Goal: Transaction & Acquisition: Purchase product/service

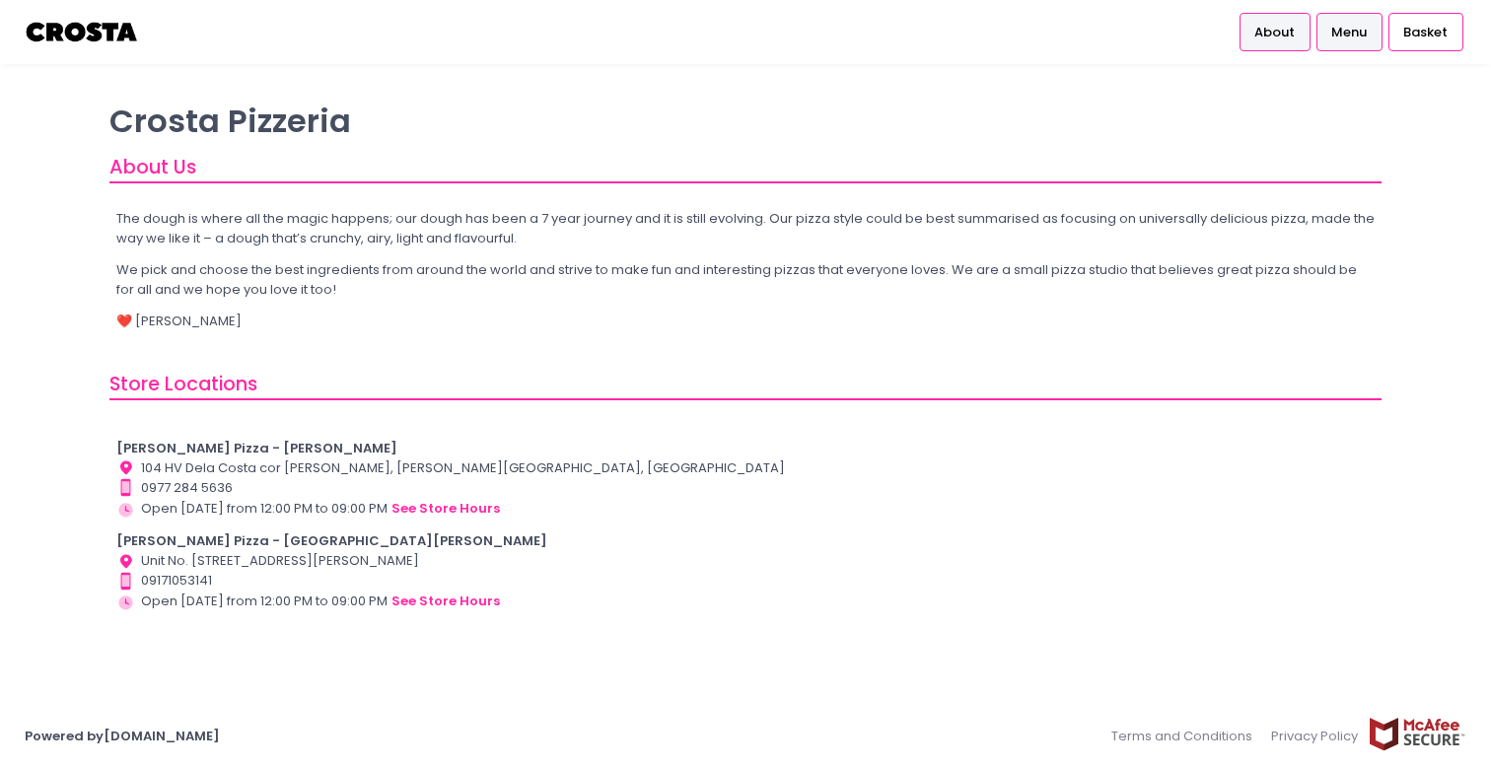
click at [1327, 37] on link "Menu" at bounding box center [1349, 31] width 66 height 37
click at [1338, 35] on span "Menu" at bounding box center [1348, 33] width 35 height 20
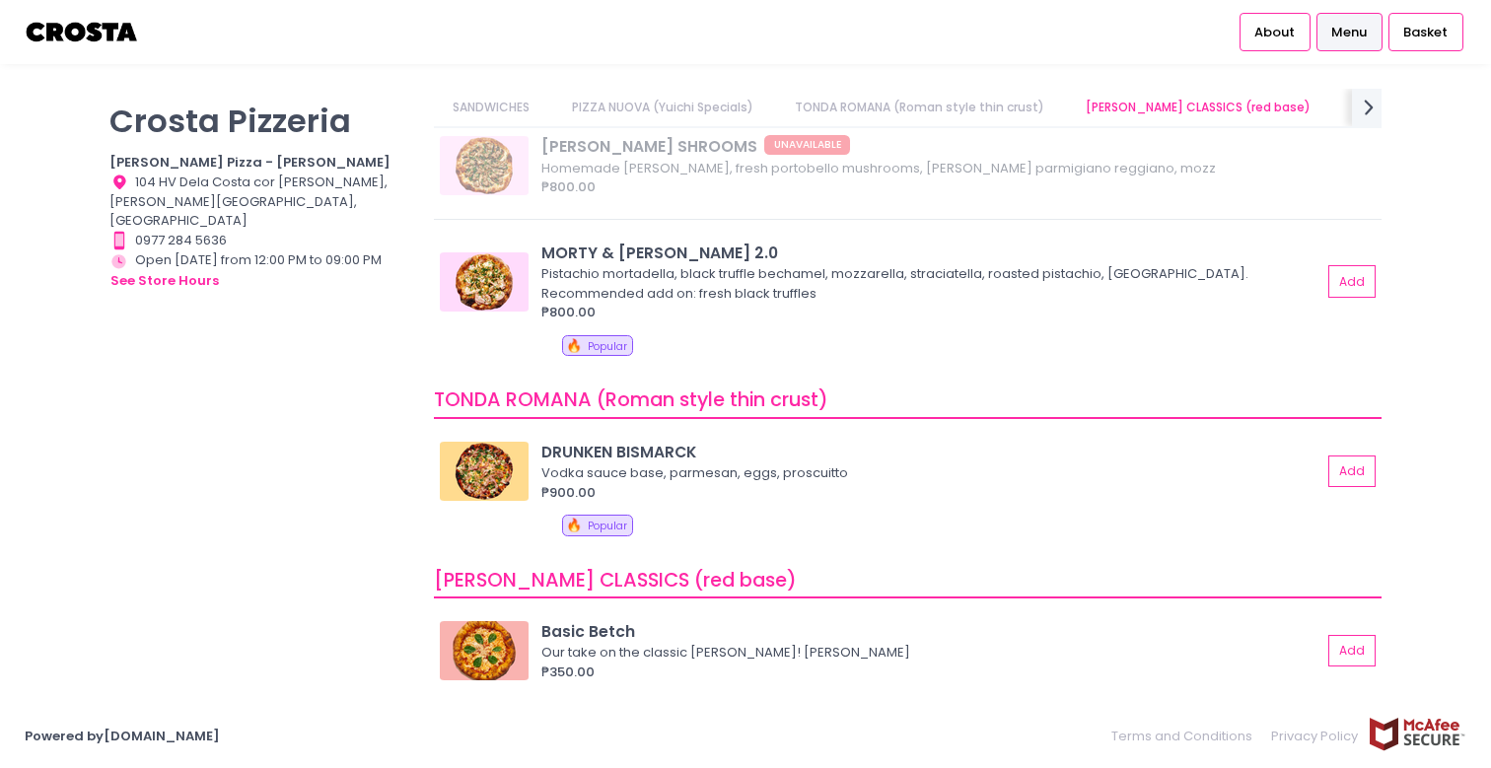
scroll to position [310, 0]
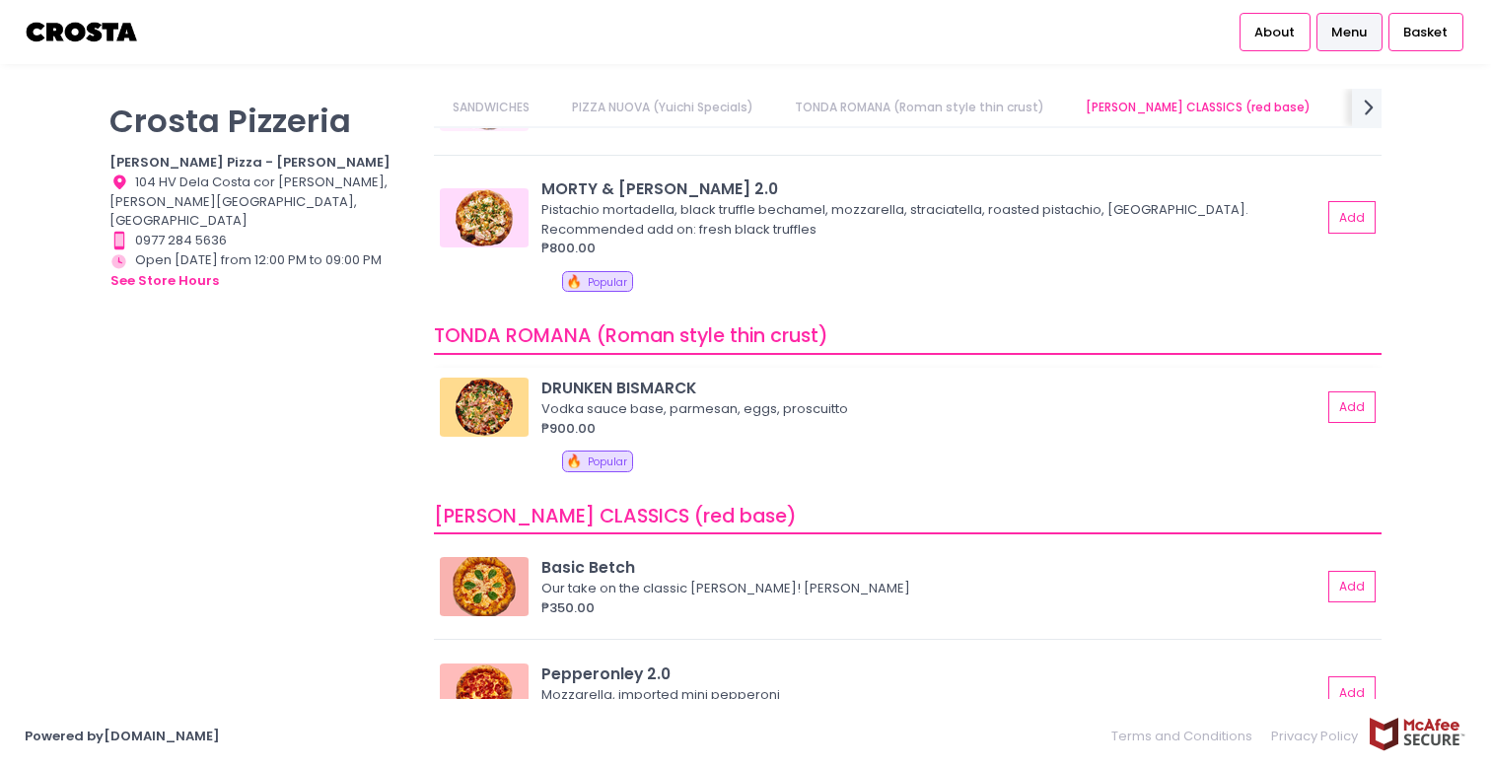
click at [479, 402] on img at bounding box center [484, 407] width 89 height 59
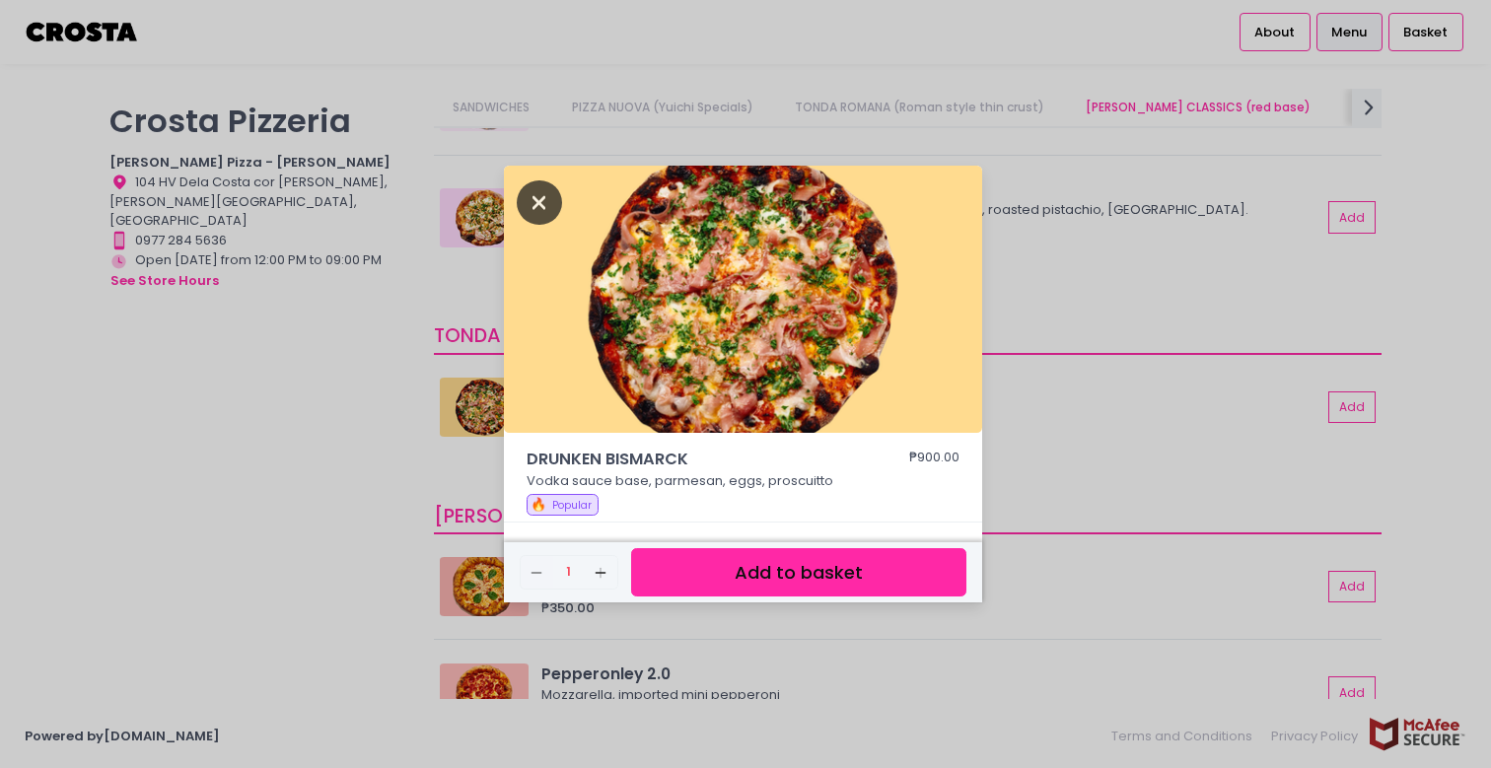
click at [544, 199] on icon "Close" at bounding box center [539, 202] width 45 height 44
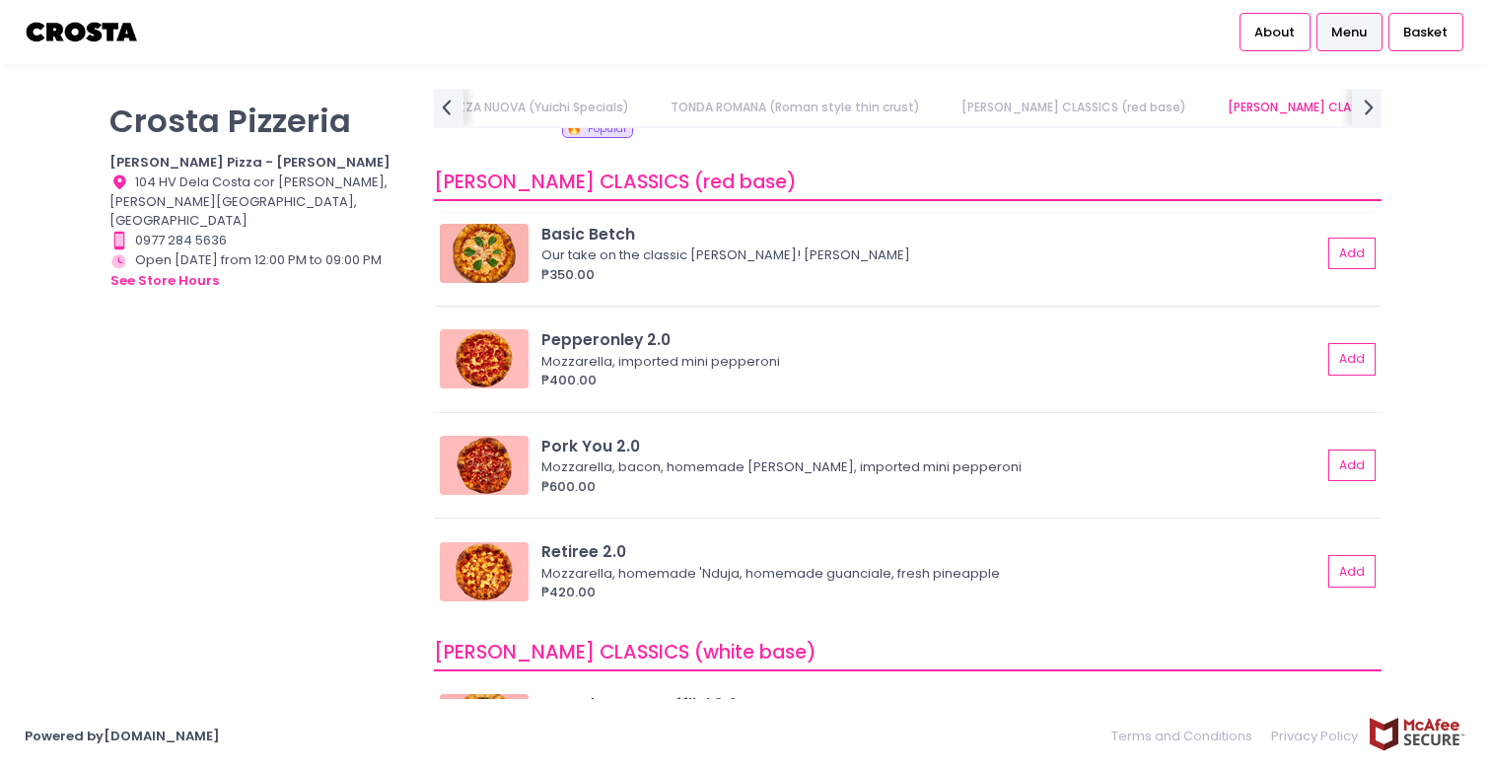
scroll to position [646, 0]
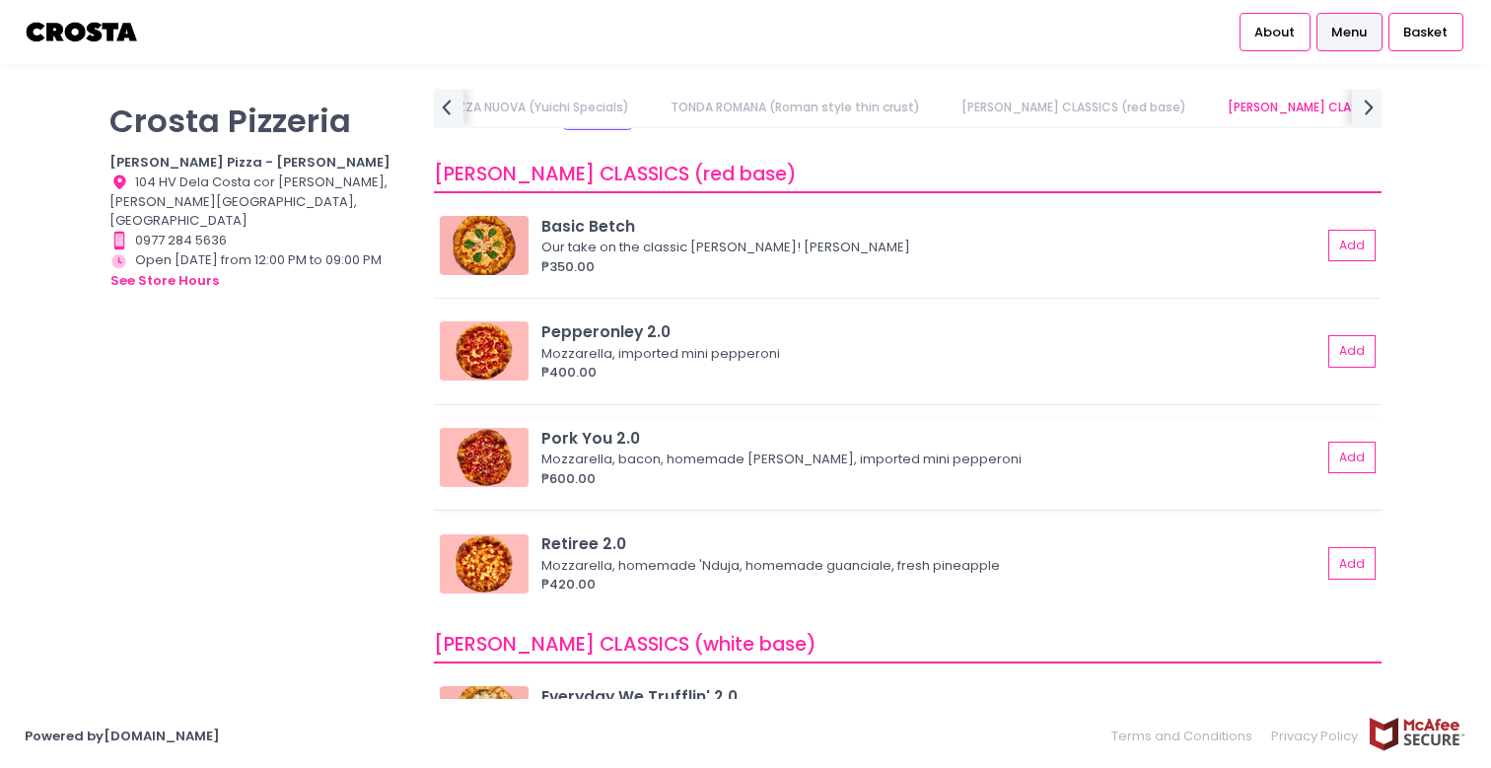
click at [478, 448] on img at bounding box center [484, 457] width 89 height 59
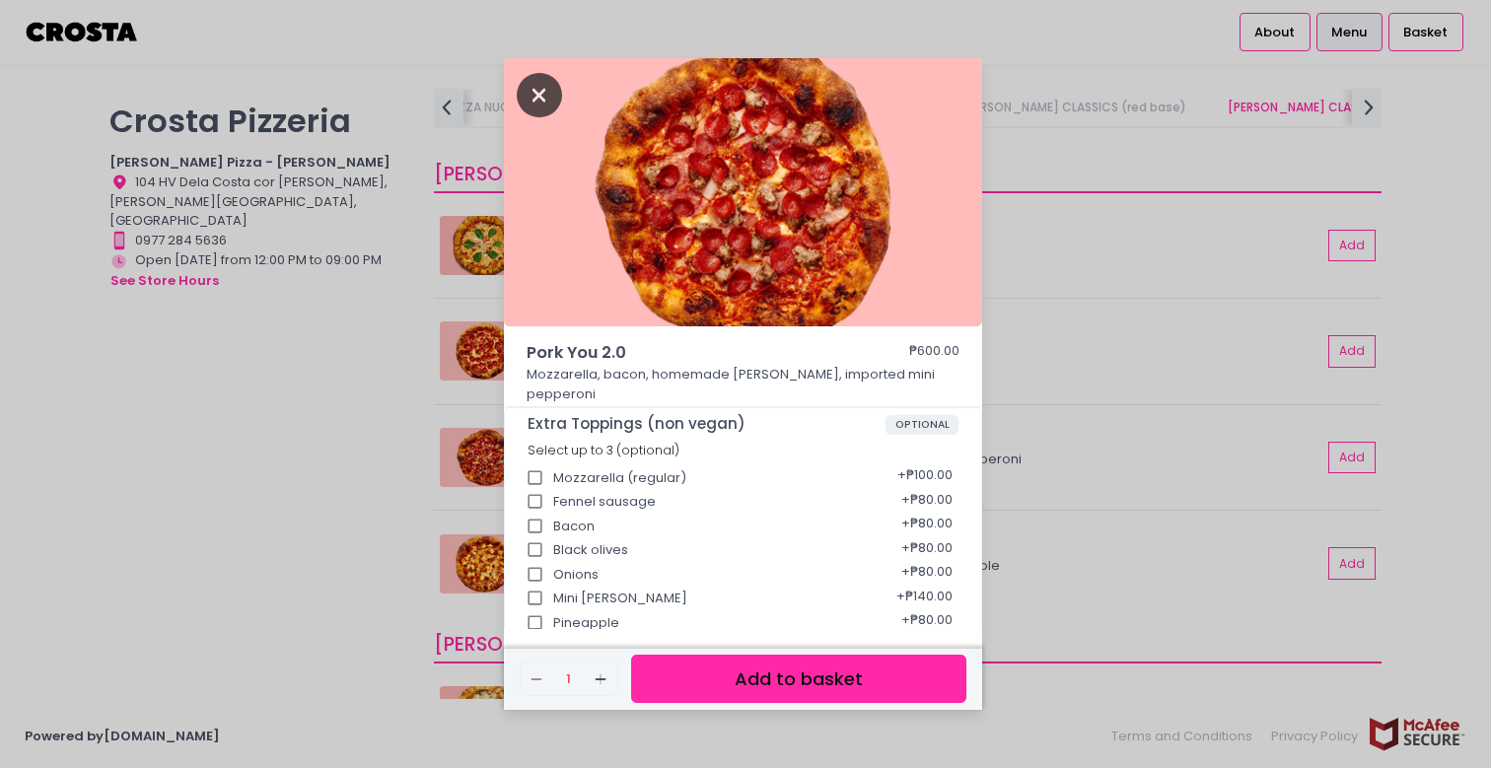
click at [529, 97] on icon "Close" at bounding box center [539, 95] width 45 height 44
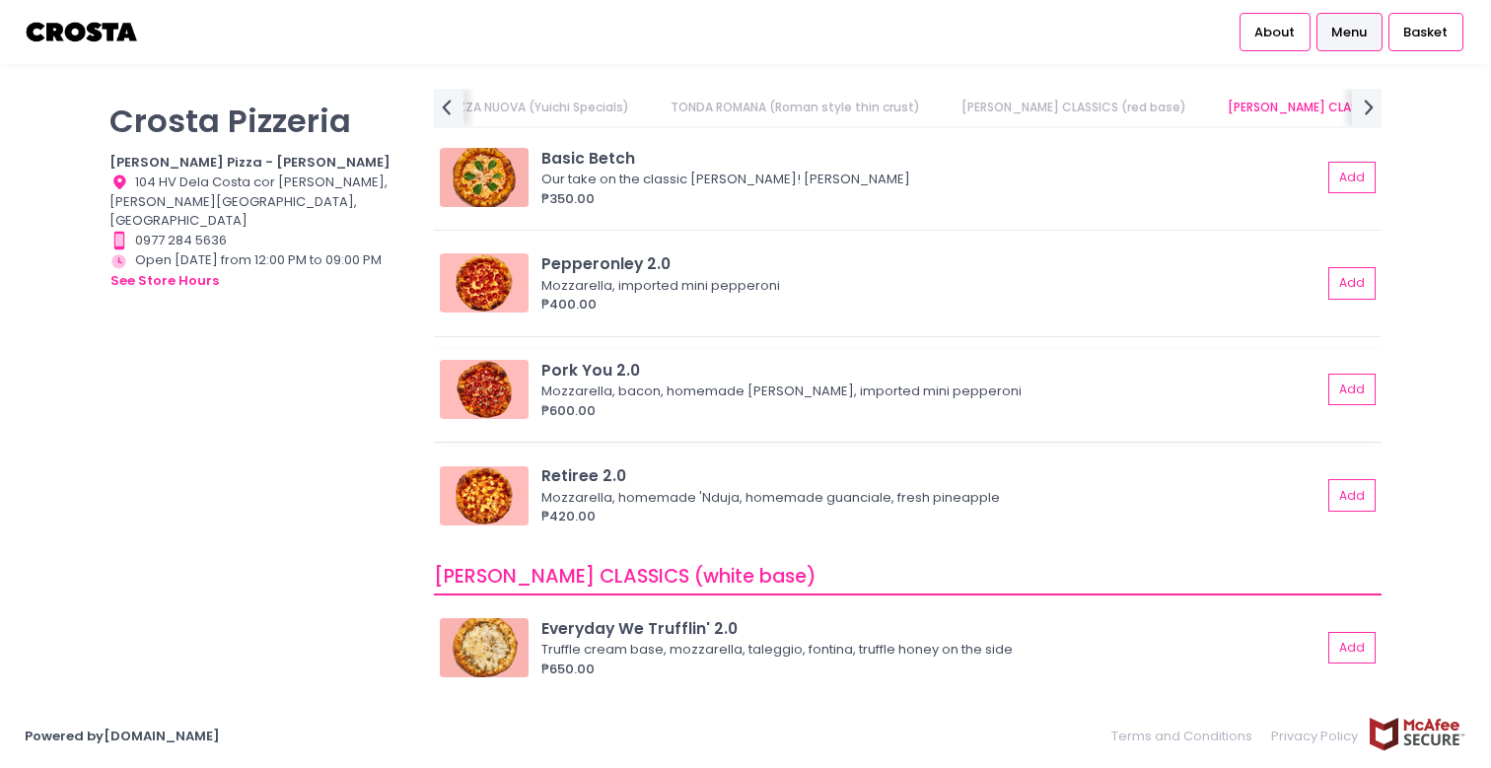
scroll to position [717, 0]
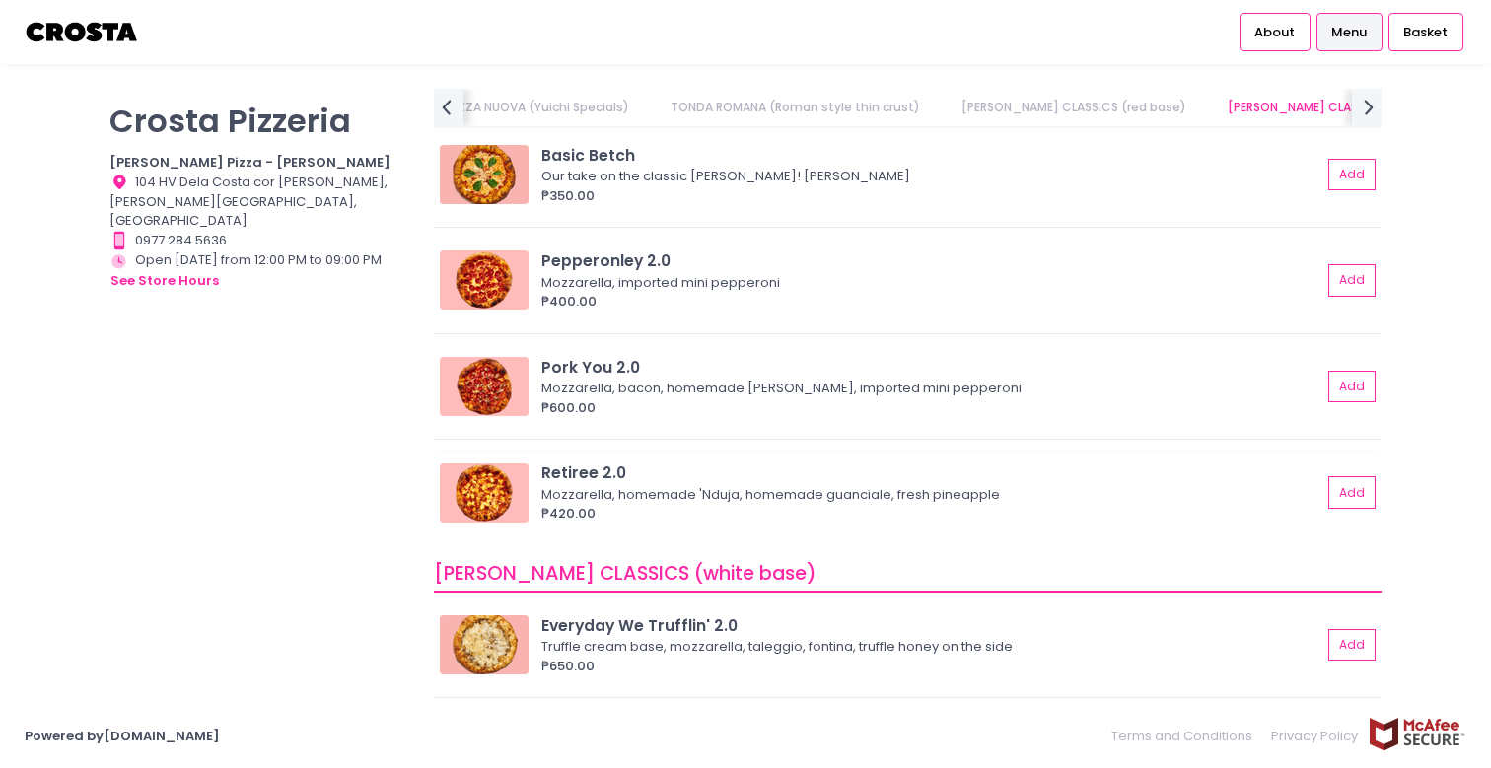
click at [483, 486] on img at bounding box center [484, 492] width 89 height 59
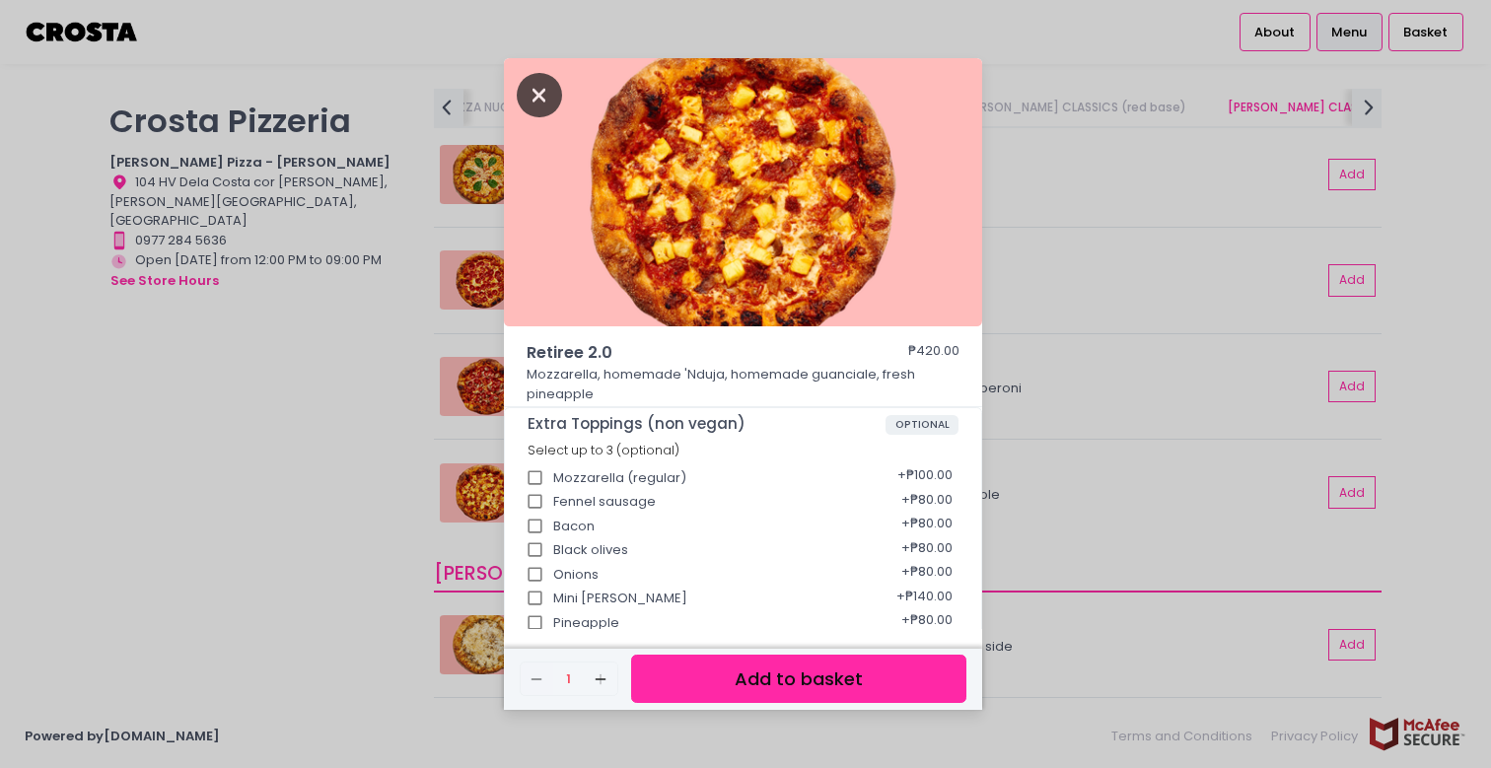
click at [542, 92] on icon "Close" at bounding box center [539, 95] width 45 height 44
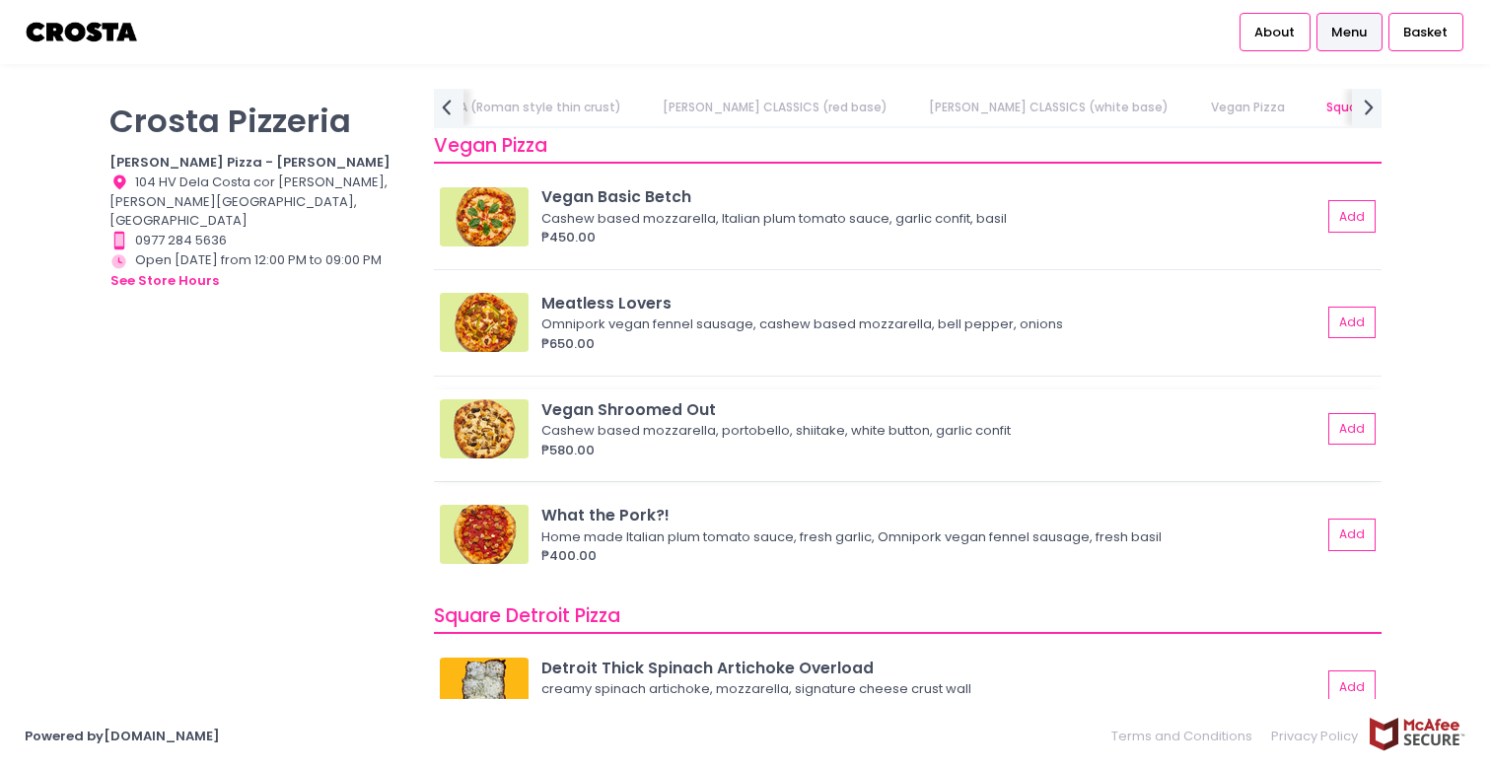
scroll to position [1585, 0]
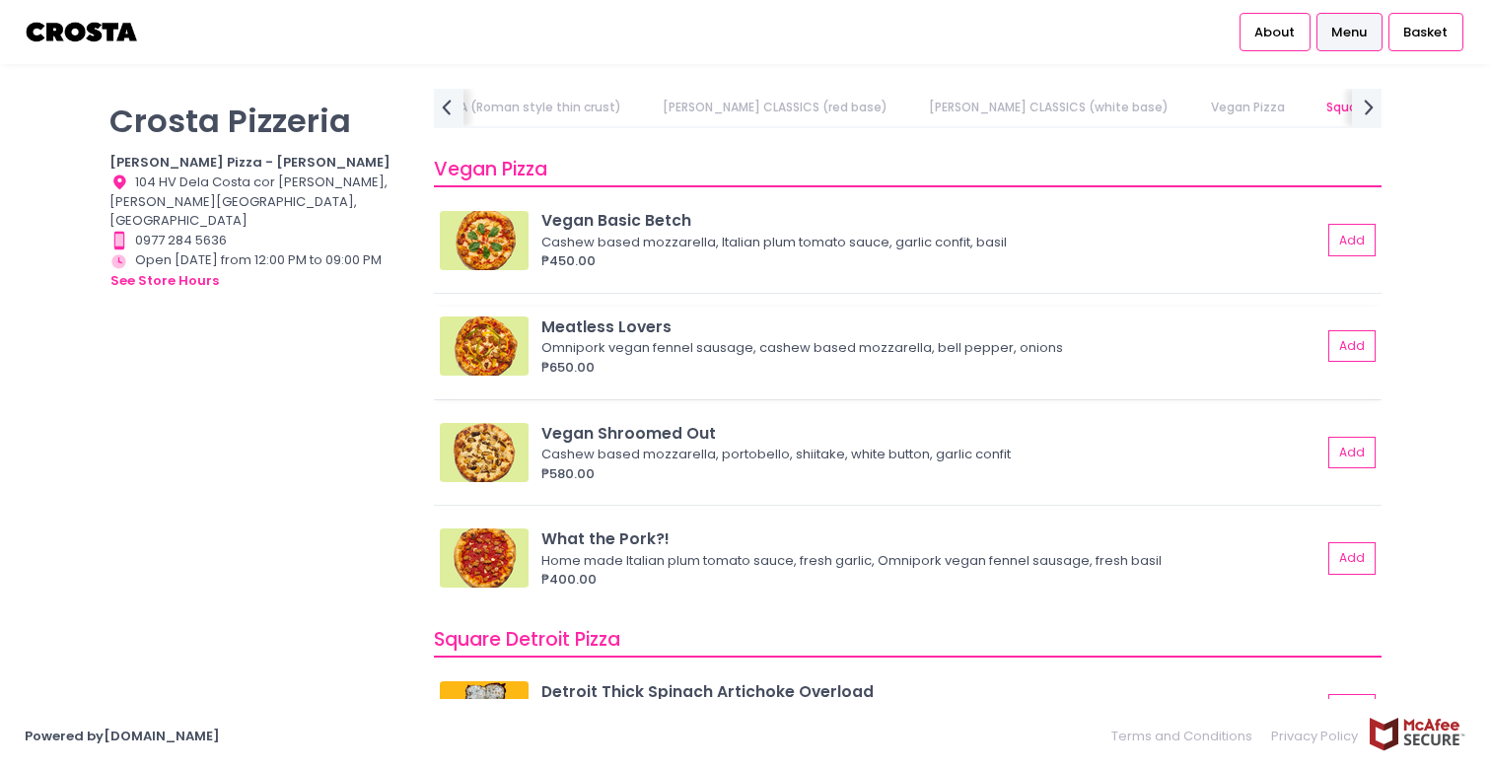
click at [482, 338] on img at bounding box center [484, 345] width 89 height 59
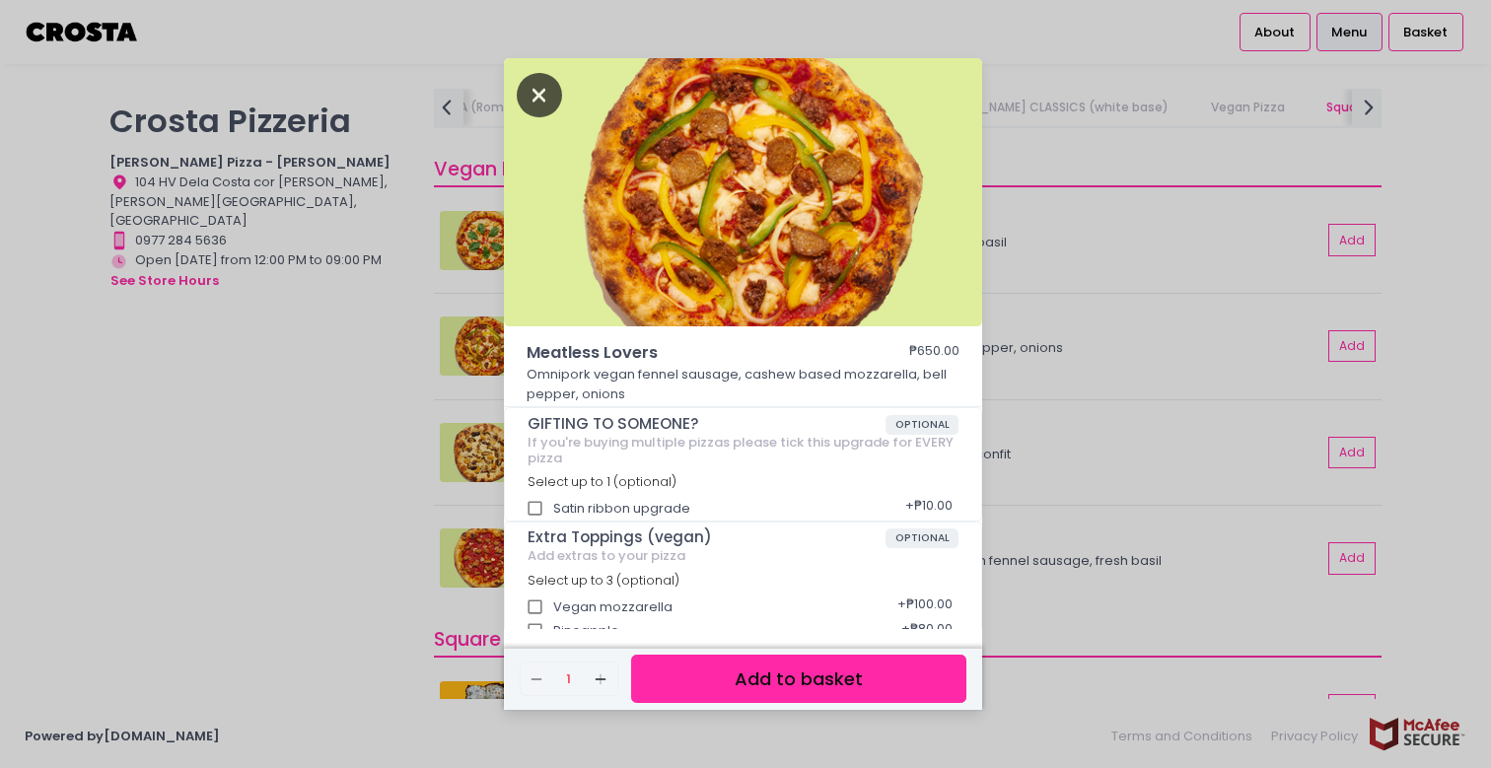
click at [529, 89] on icon "Close" at bounding box center [539, 95] width 45 height 44
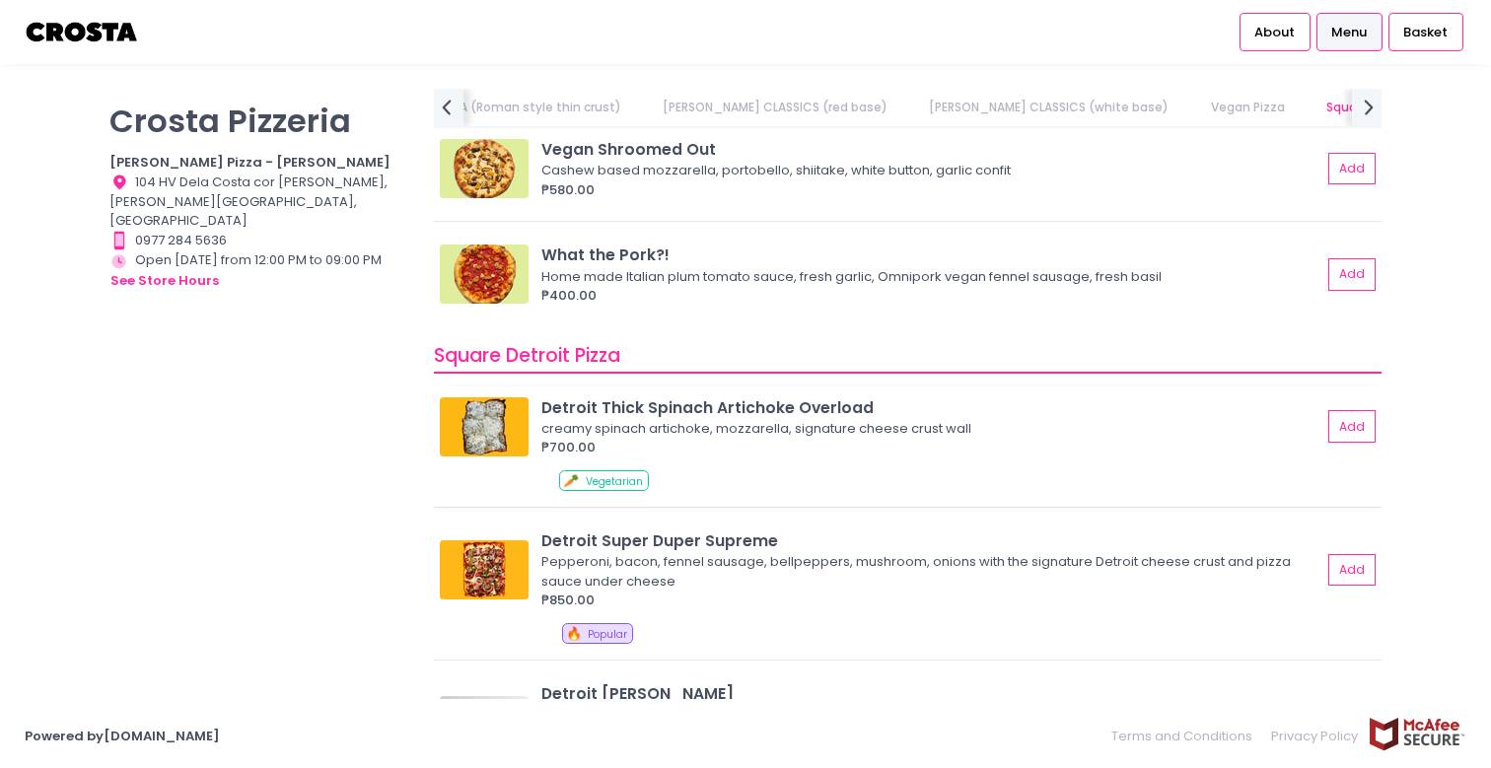
scroll to position [1880, 0]
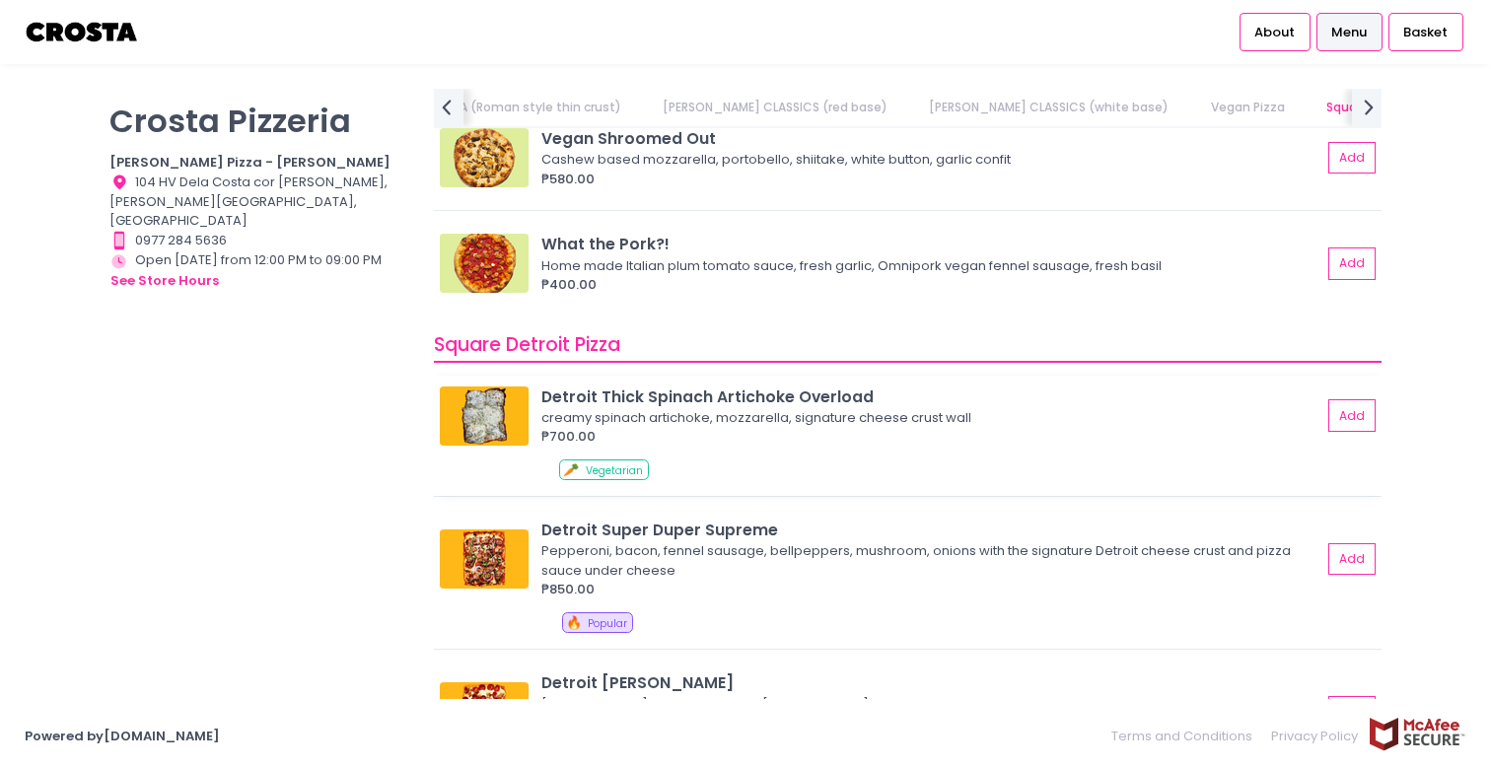
click at [474, 400] on img at bounding box center [484, 415] width 89 height 59
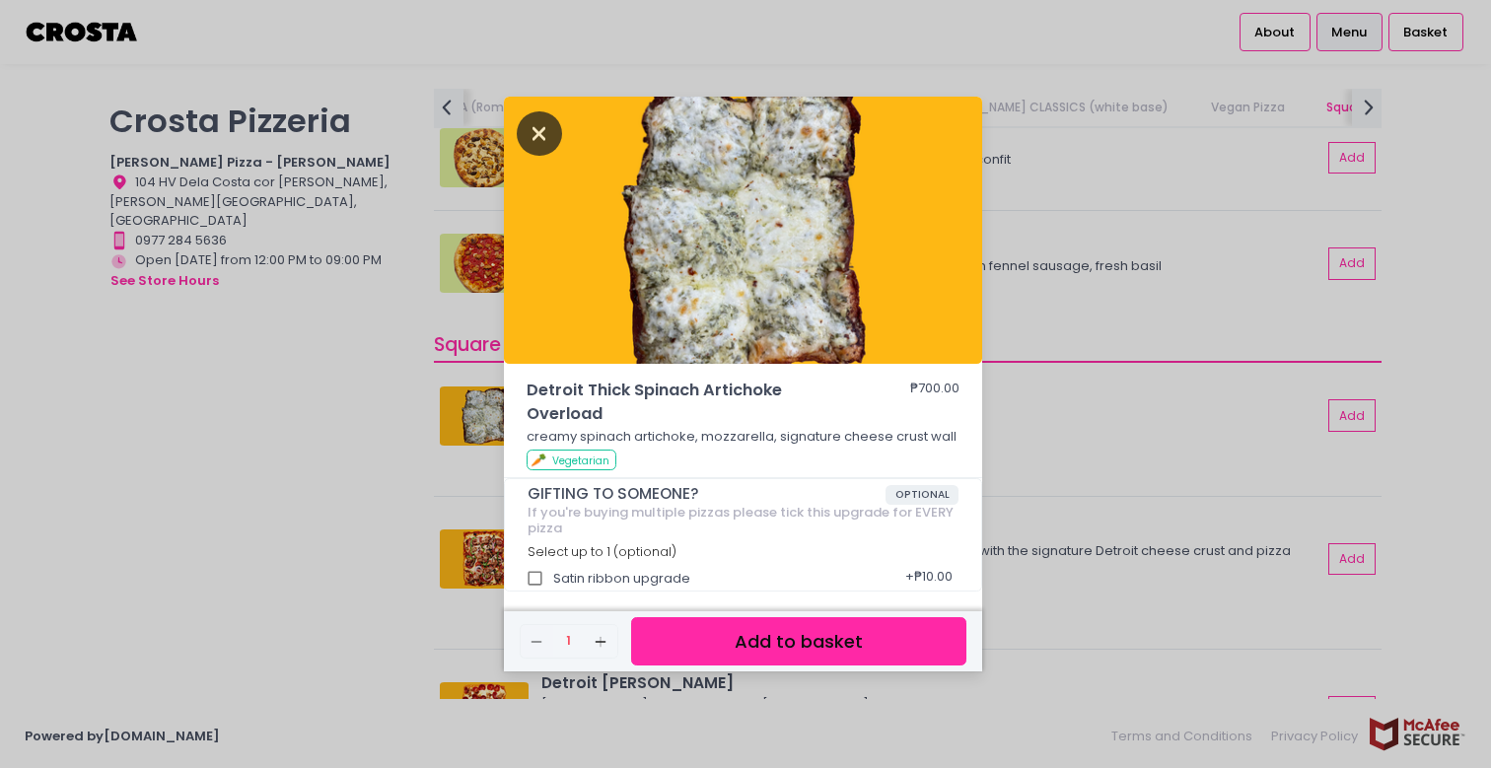
click at [533, 136] on icon "Close" at bounding box center [539, 133] width 45 height 44
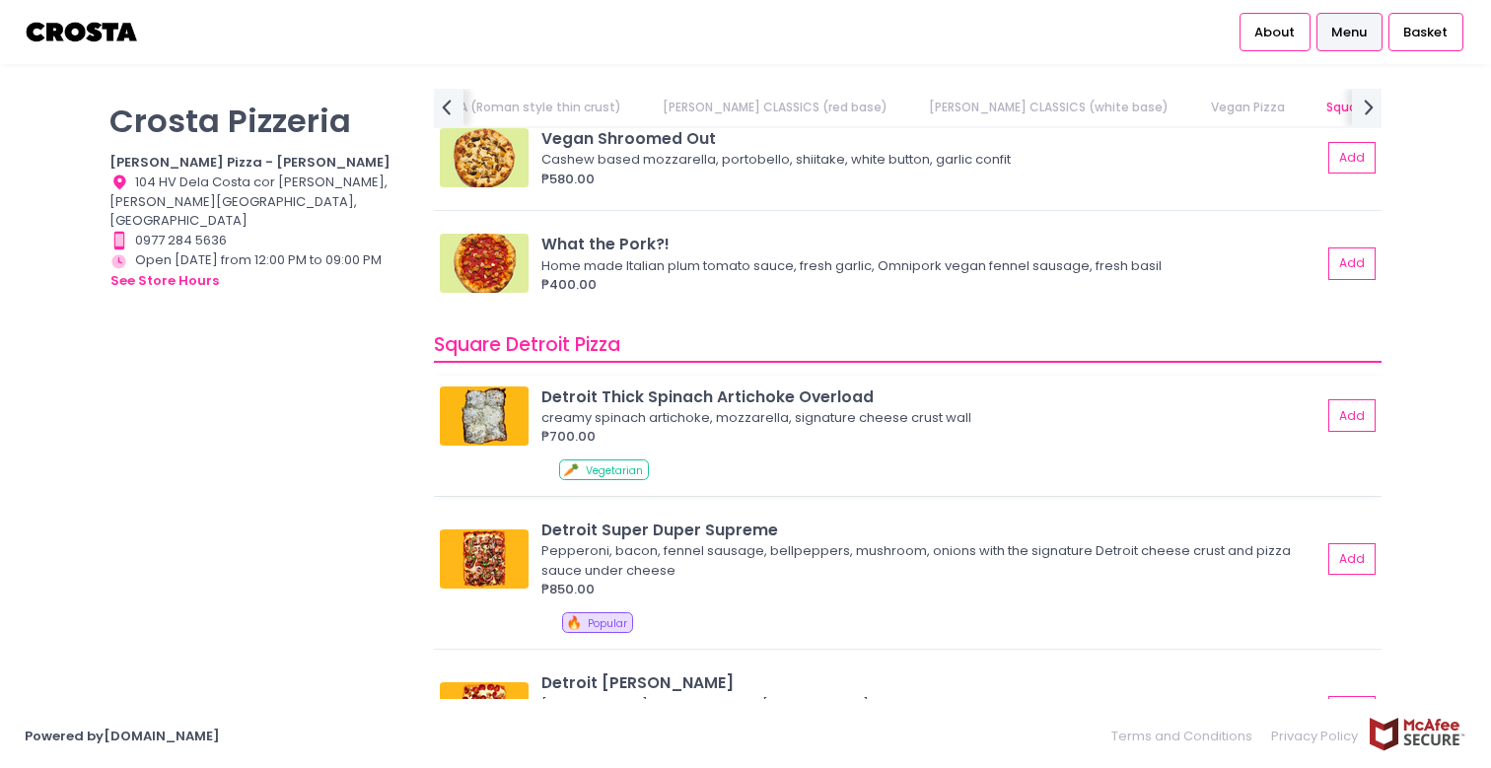
scroll to position [2046, 0]
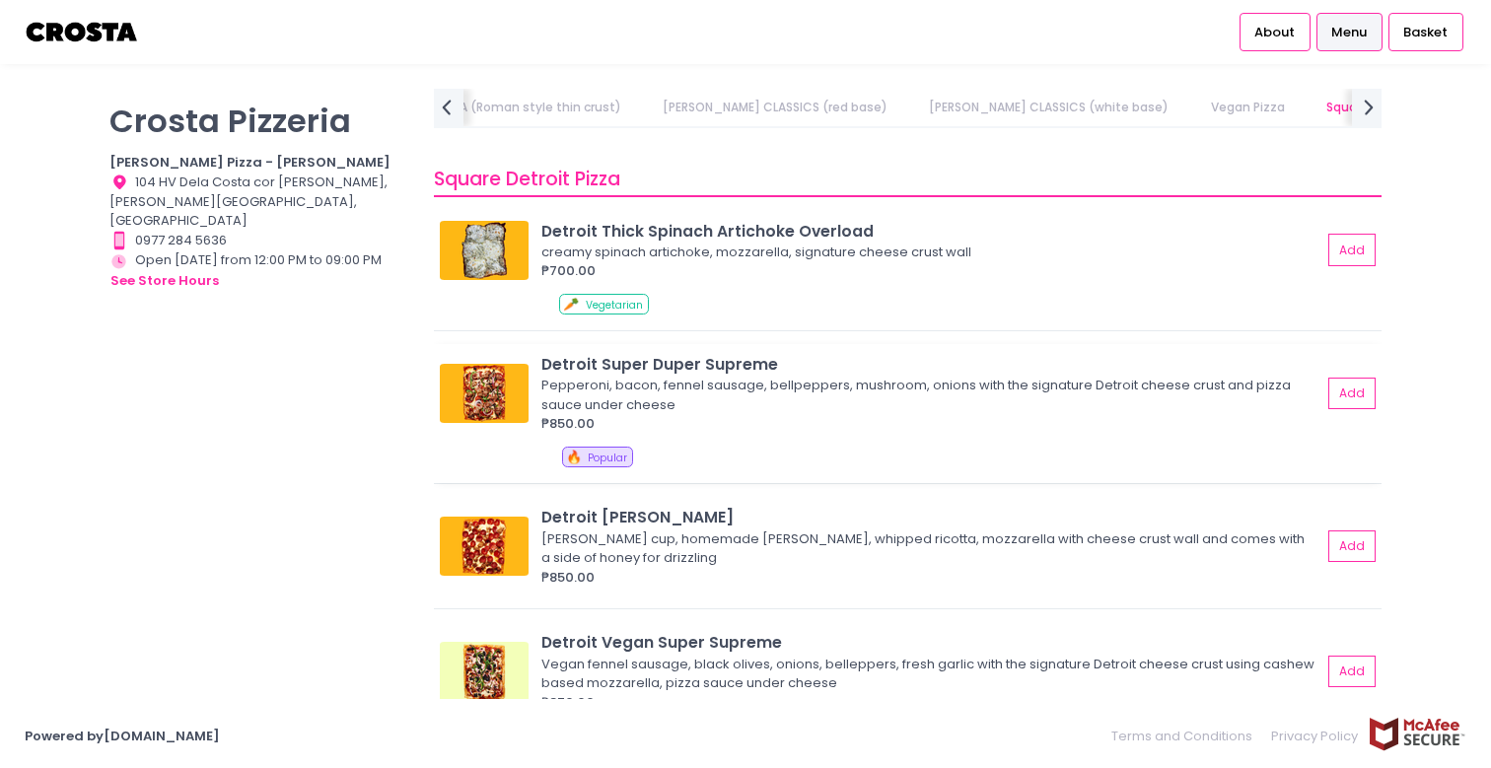
click at [463, 380] on img at bounding box center [484, 393] width 89 height 59
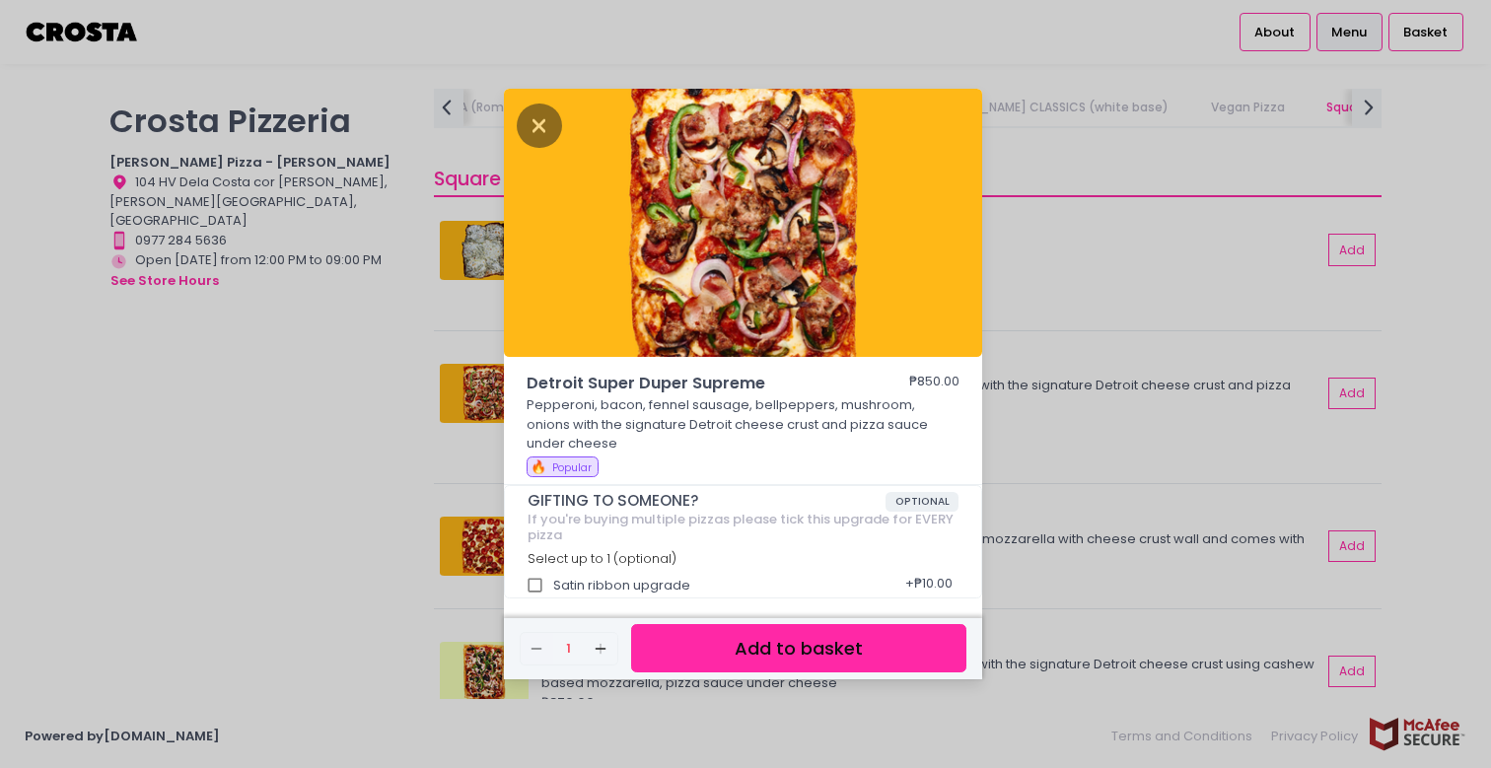
scroll to position [0, 0]
click at [528, 127] on icon "Close" at bounding box center [539, 126] width 45 height 44
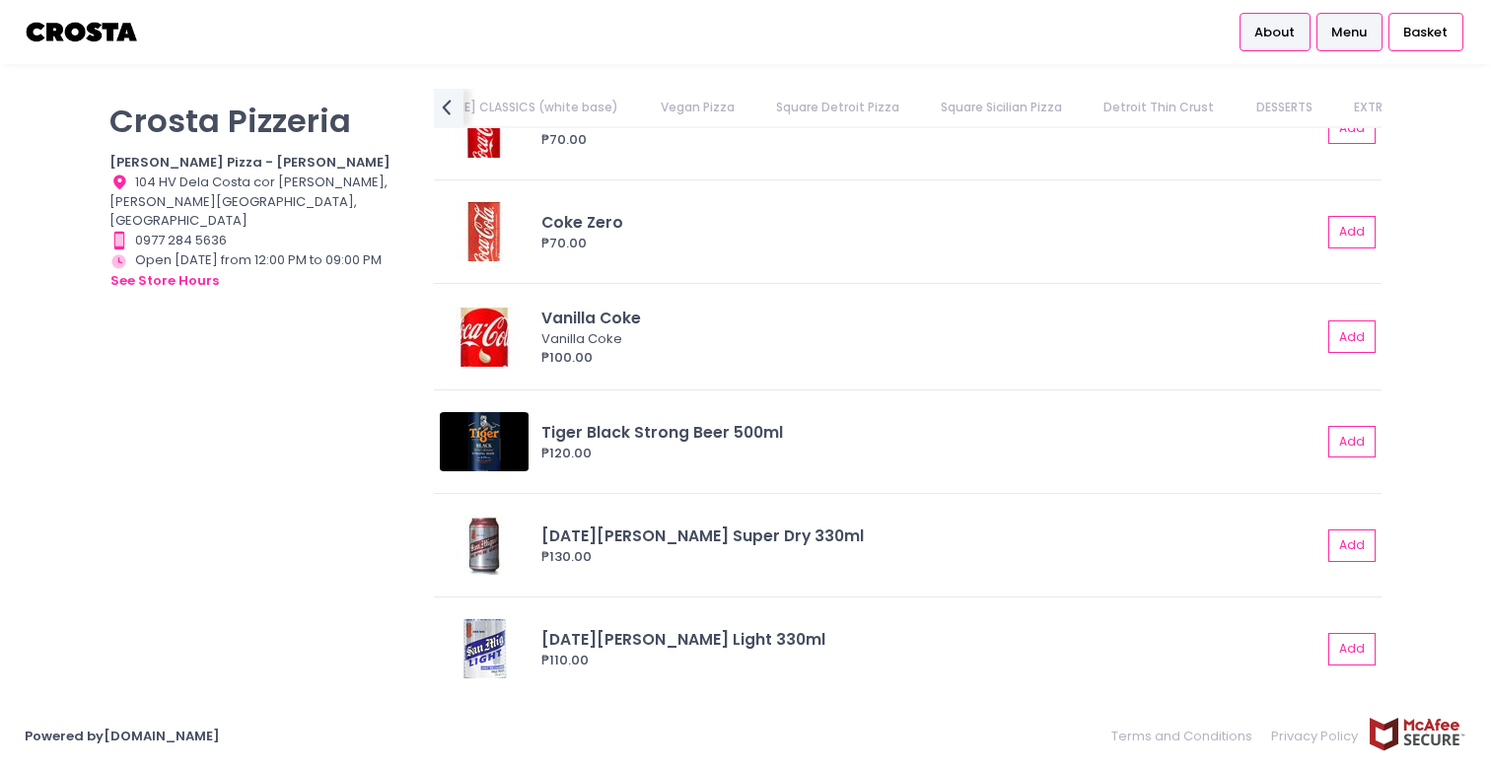
click at [1268, 40] on span "About" at bounding box center [1274, 33] width 40 height 20
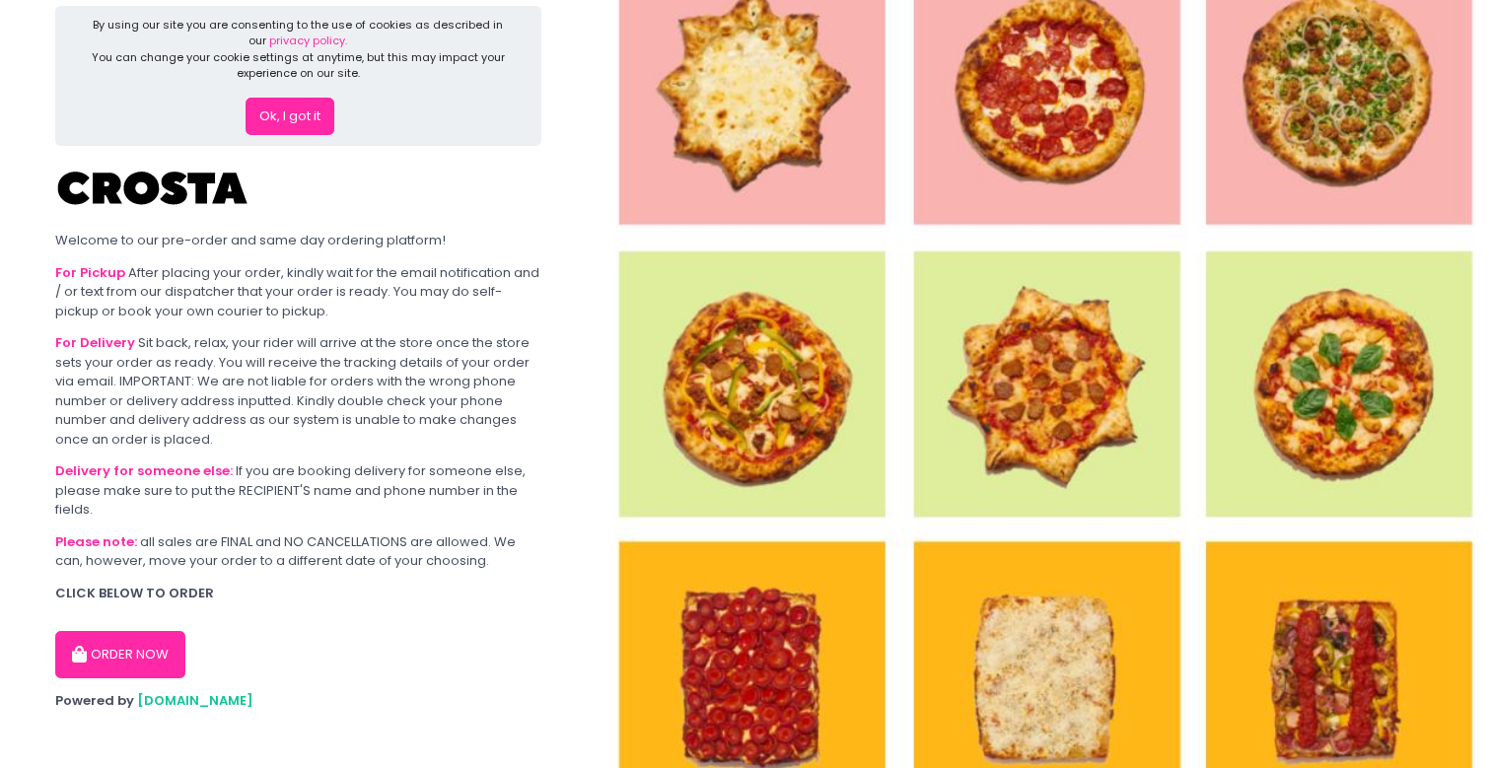
scroll to position [23, 0]
click at [135, 644] on button "ORDER NOW" at bounding box center [120, 655] width 130 height 47
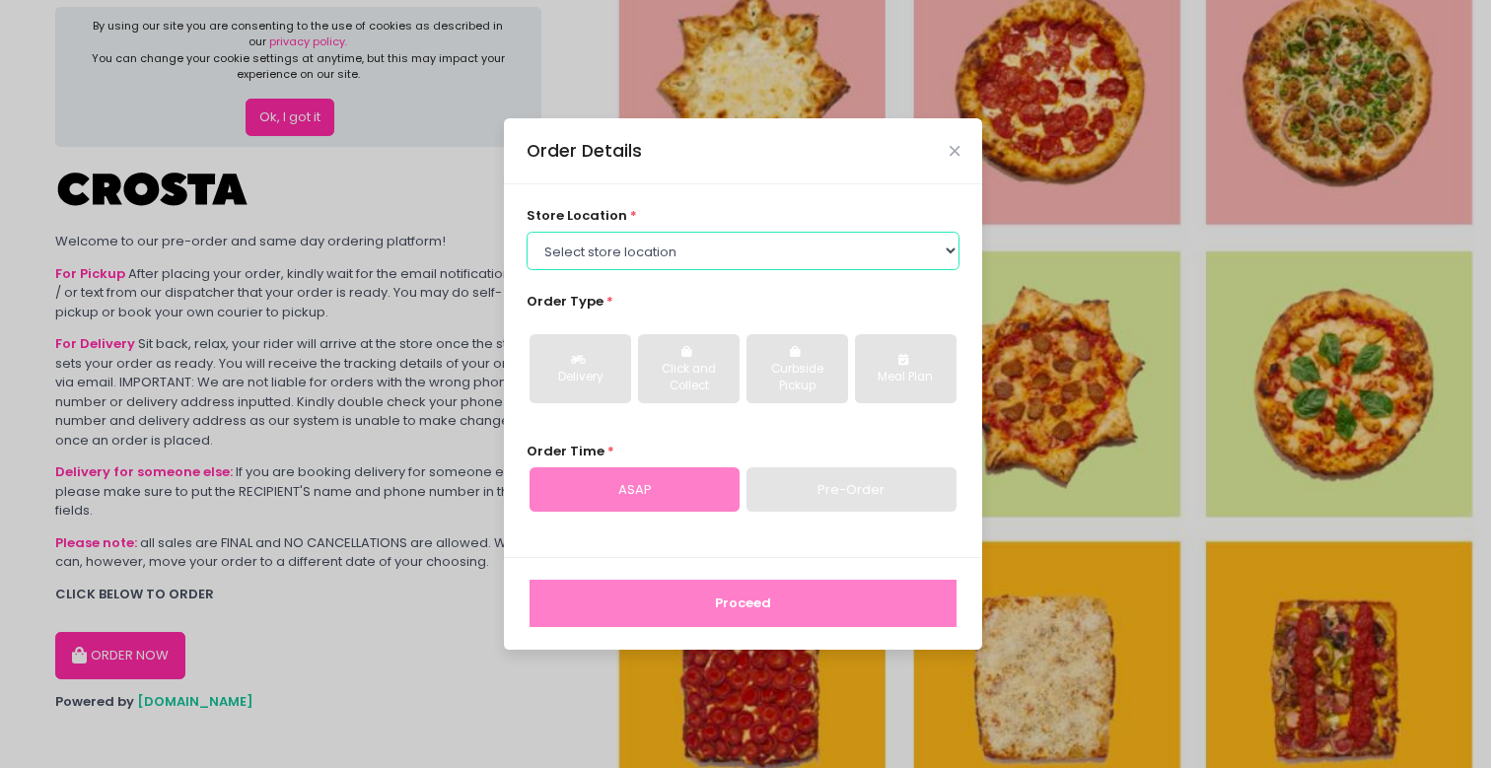
select select "65090bae48156caed44a5eb4"
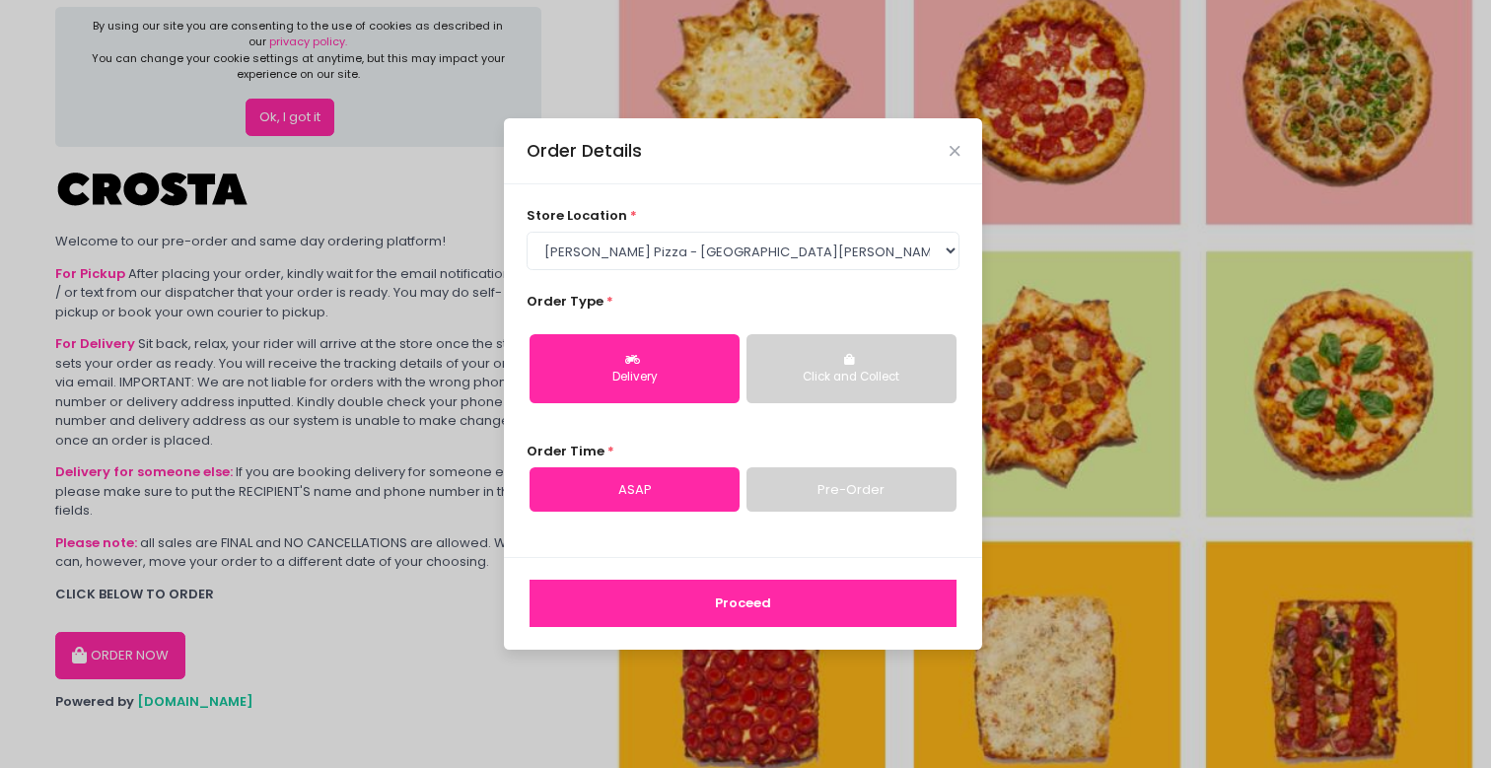
click at [673, 379] on div "Delivery" at bounding box center [634, 378] width 182 height 18
click at [800, 511] on link "Pre-Order" at bounding box center [851, 489] width 210 height 45
select select "2025-09-08"
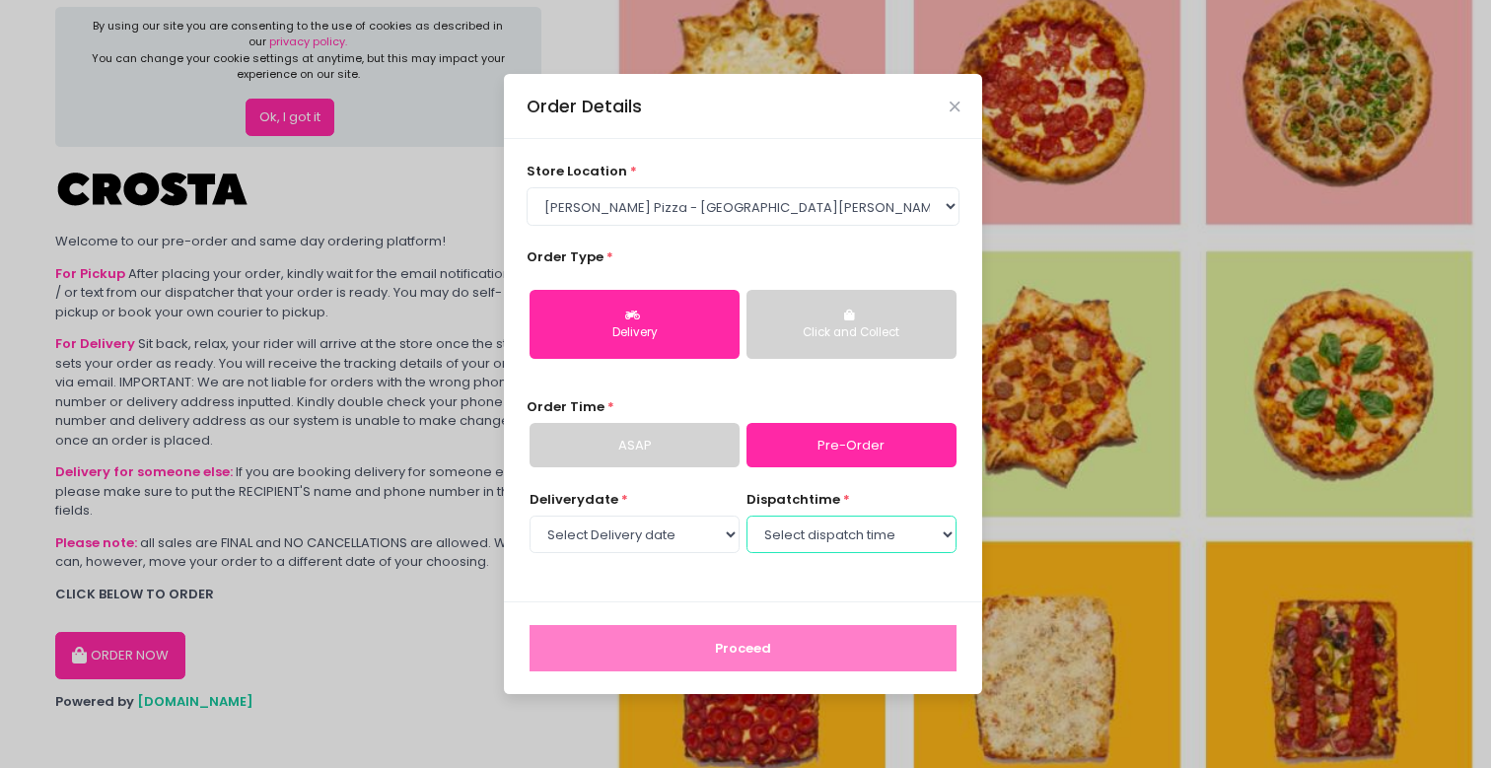
select select "20:30"
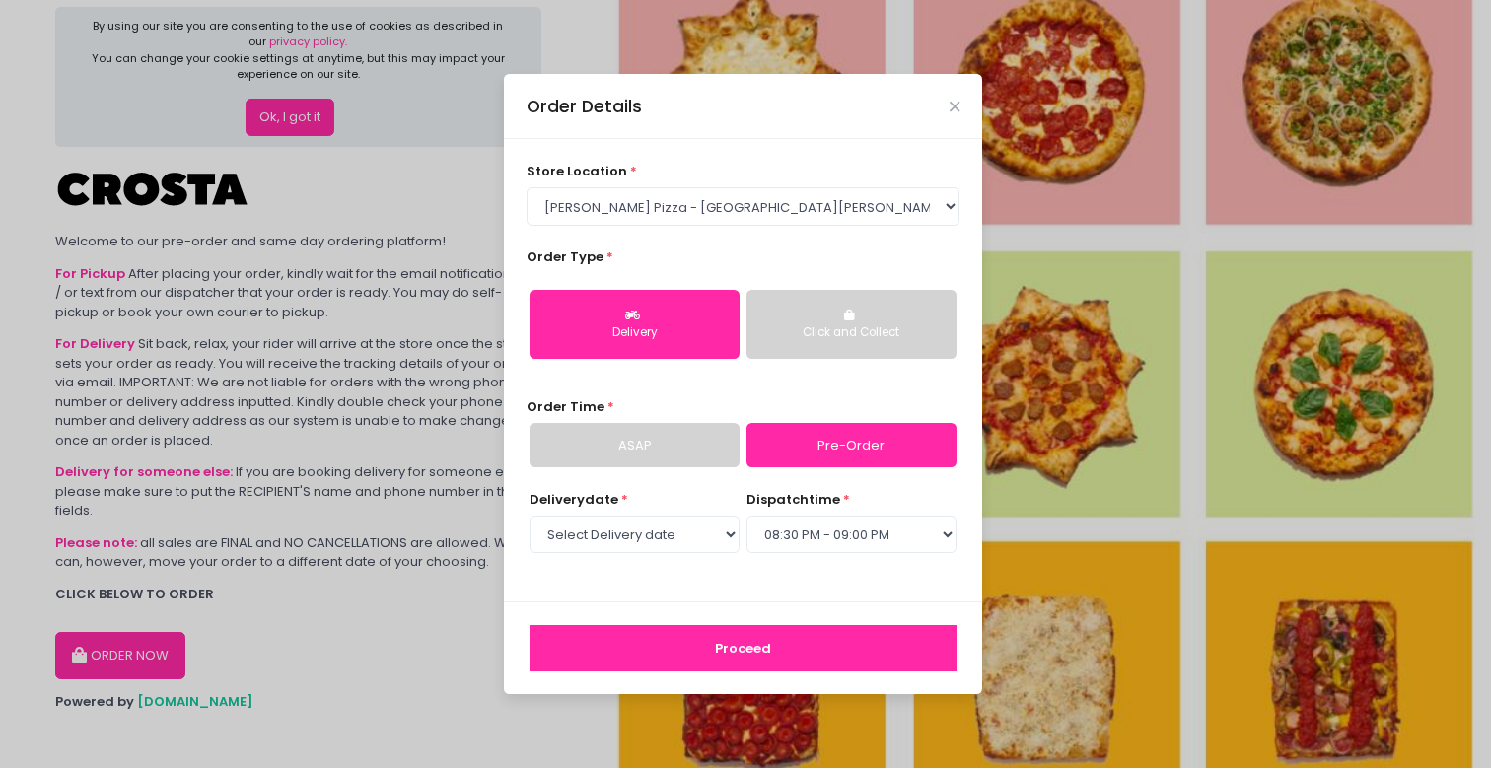
click at [794, 644] on button "Proceed" at bounding box center [742, 648] width 427 height 47
